Goal: Navigation & Orientation: Find specific page/section

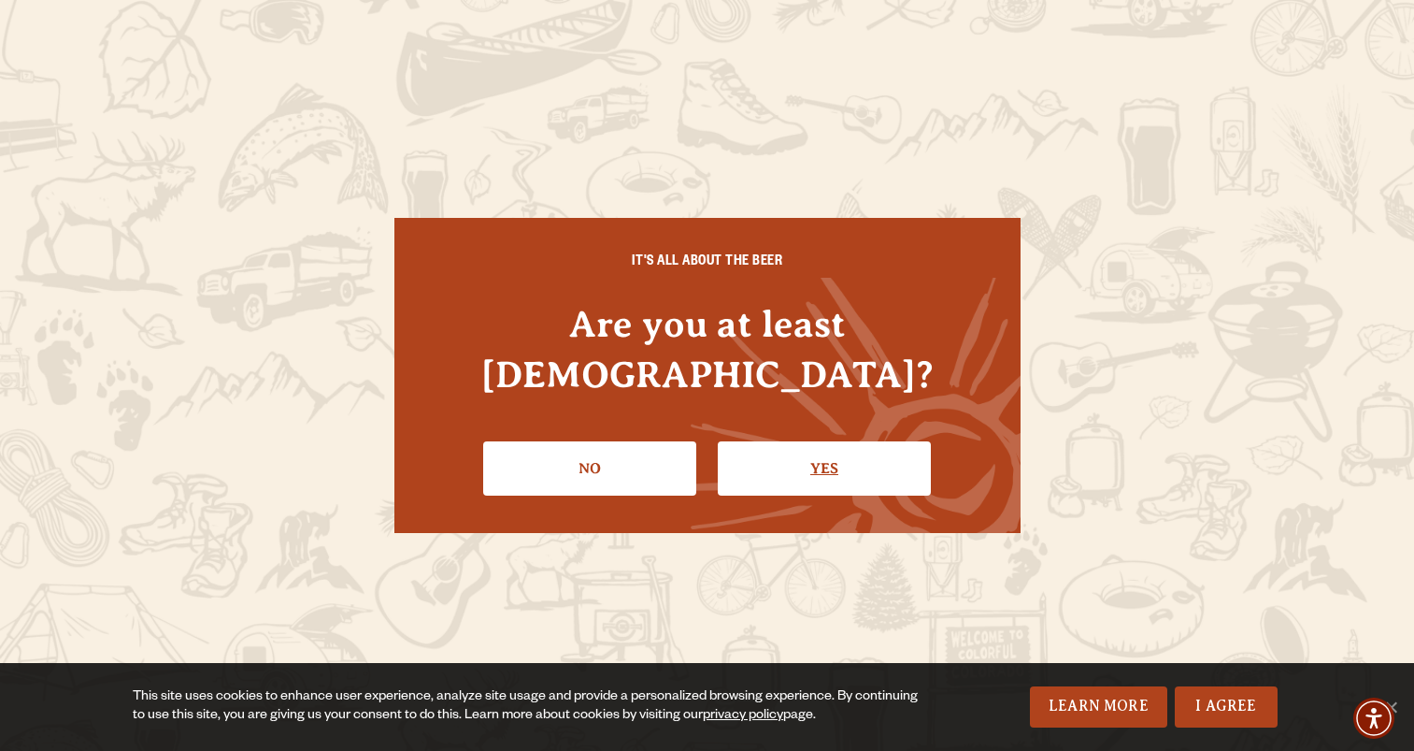
click at [796, 442] on link "Yes" at bounding box center [824, 468] width 213 height 54
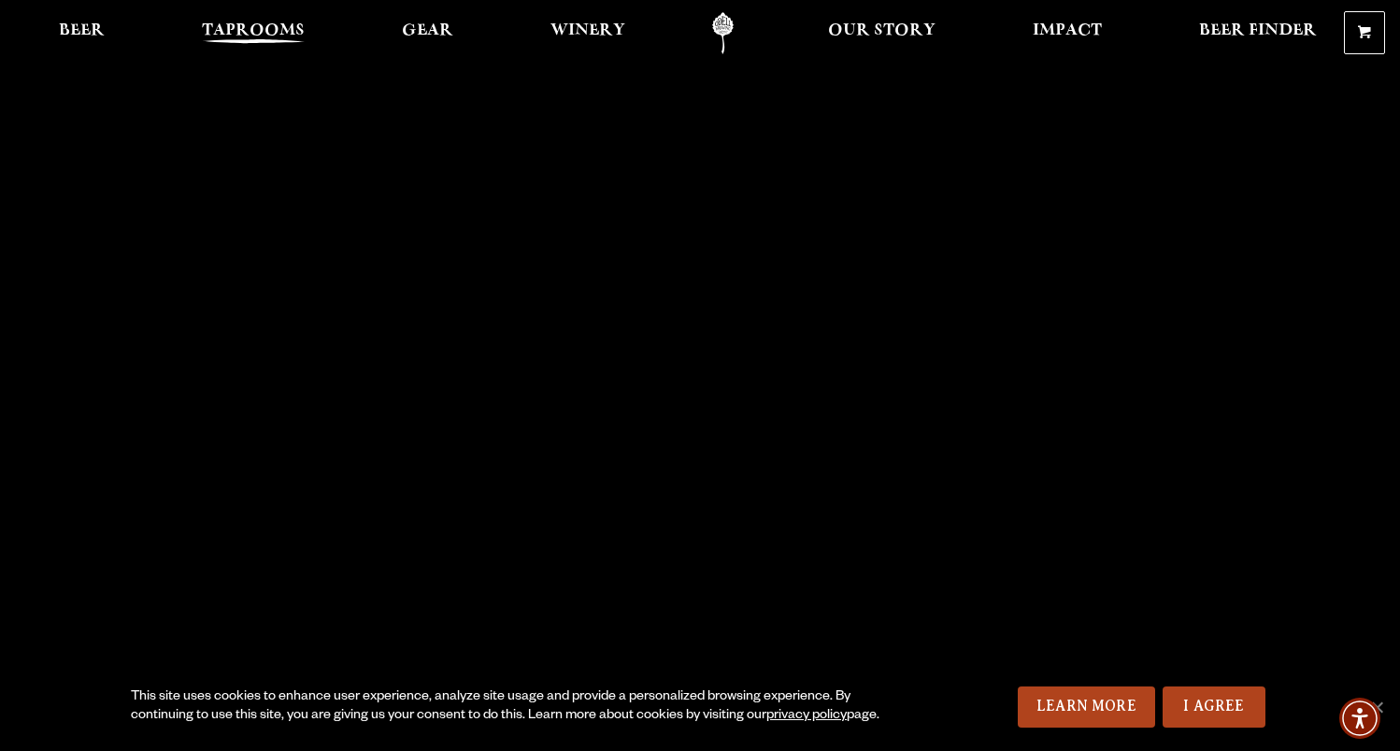
click at [266, 36] on span "Taprooms" at bounding box center [253, 30] width 103 height 15
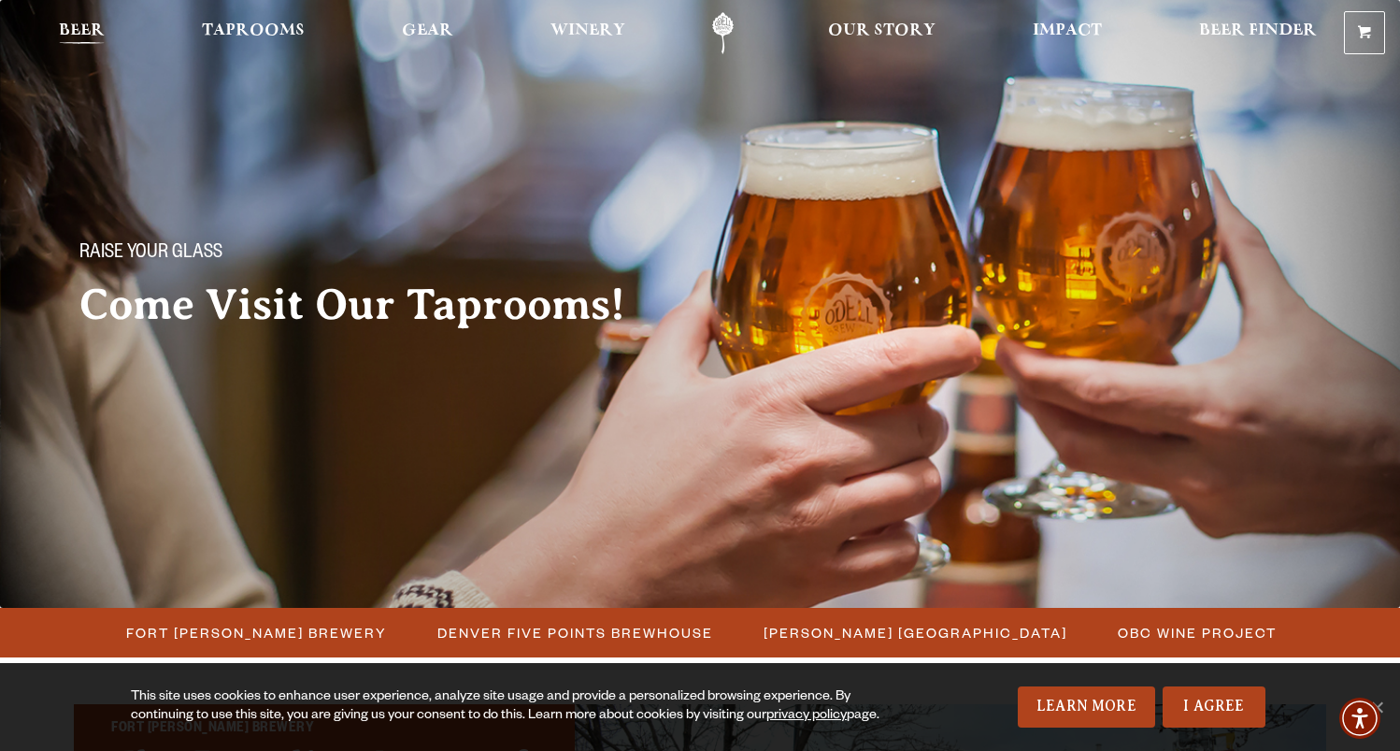
click at [64, 38] on span "Beer" at bounding box center [82, 30] width 46 height 15
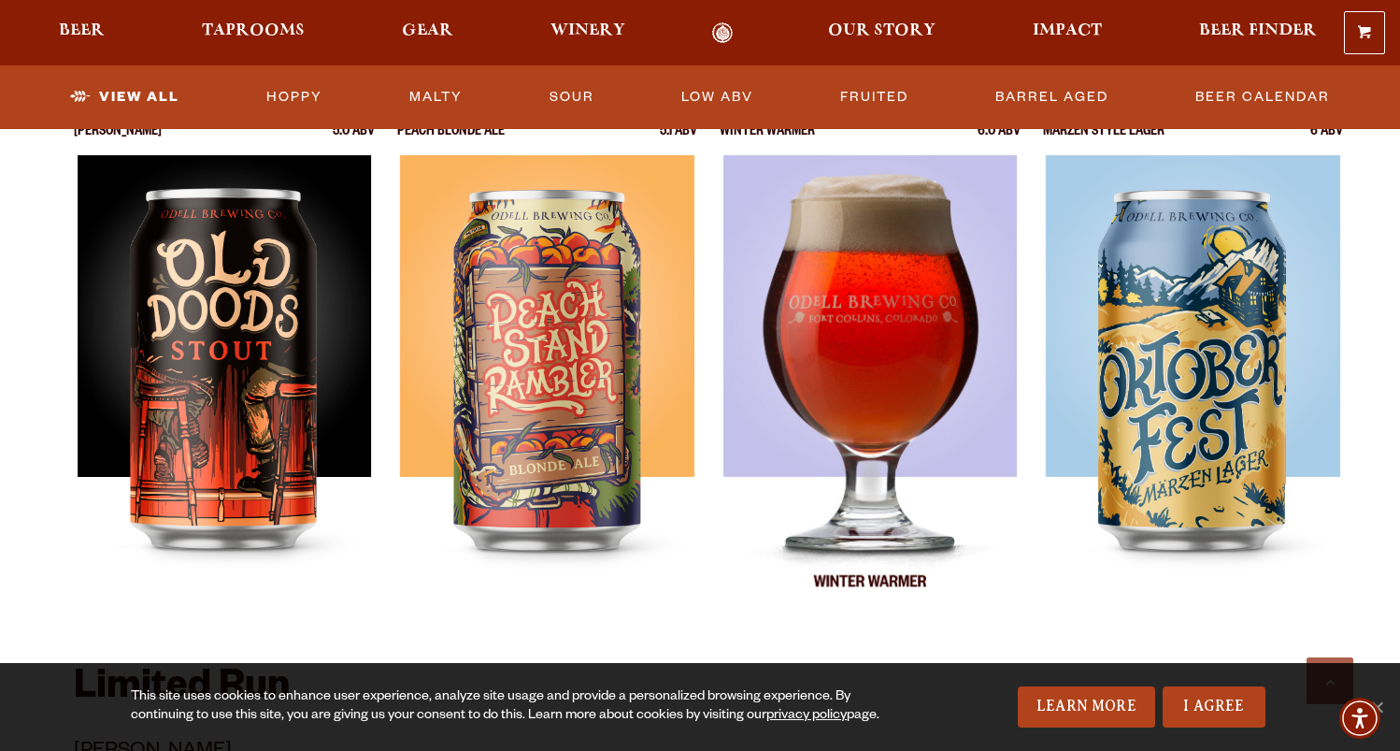
scroll to position [2617, 0]
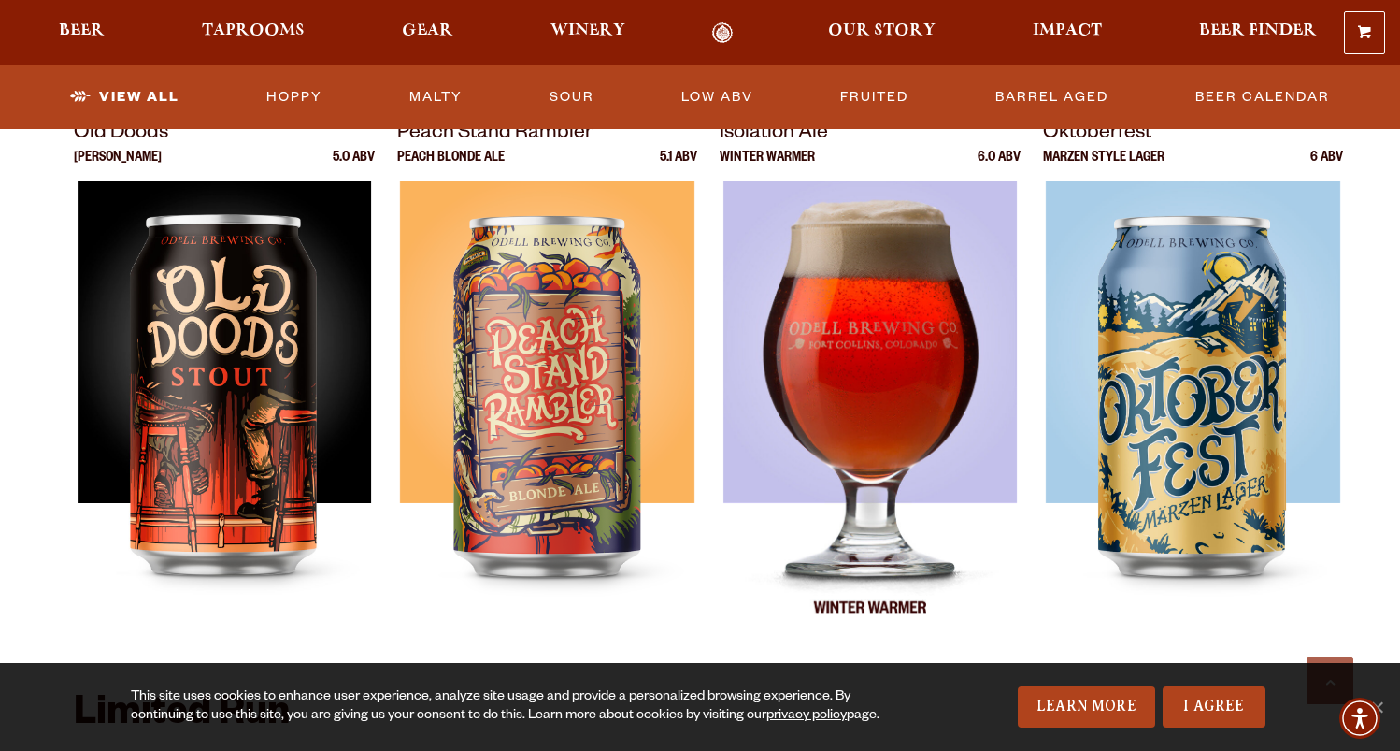
click at [852, 376] on img at bounding box center [870, 414] width 294 height 467
